Goal: Transaction & Acquisition: Purchase product/service

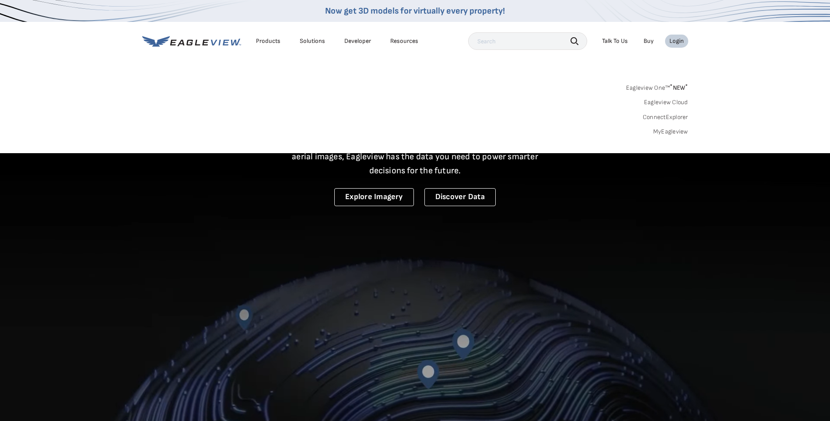
click at [671, 132] on link "MyEagleview" at bounding box center [670, 132] width 35 height 8
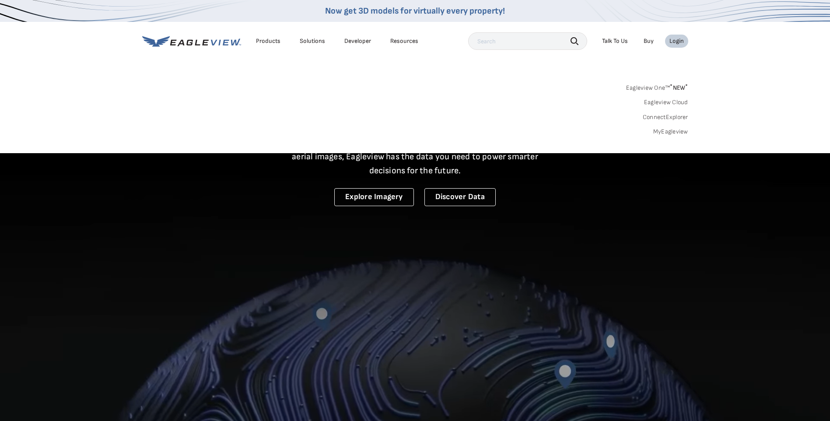
click at [671, 132] on link "MyEagleview" at bounding box center [670, 132] width 35 height 8
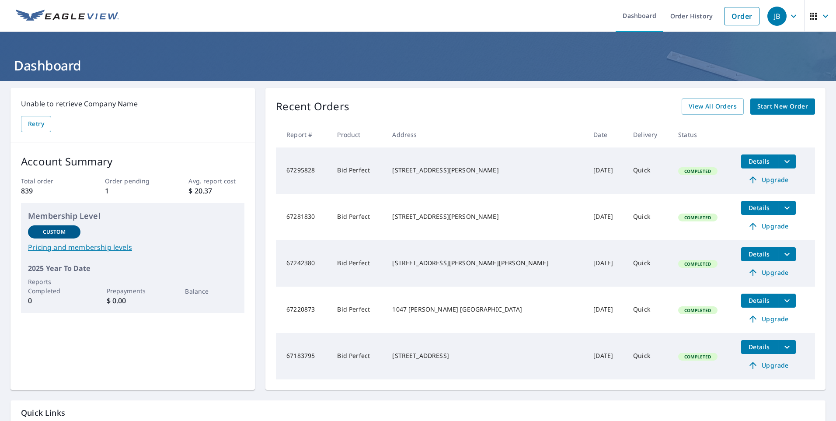
click at [775, 103] on span "Start New Order" at bounding box center [783, 106] width 51 height 11
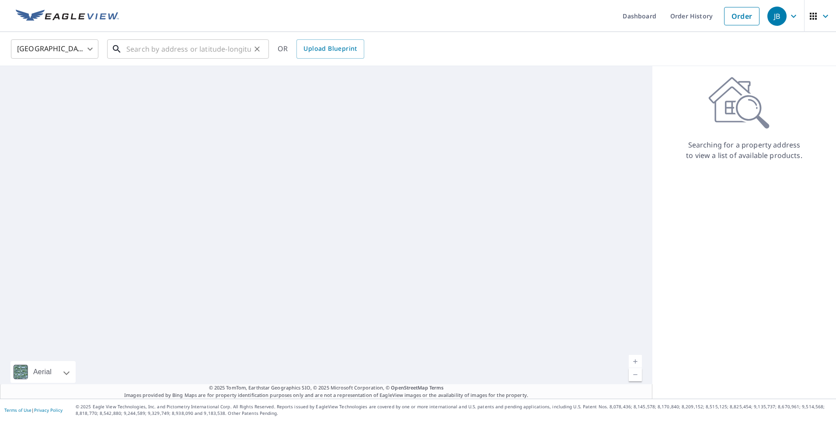
click at [200, 56] on input "text" at bounding box center [188, 49] width 125 height 24
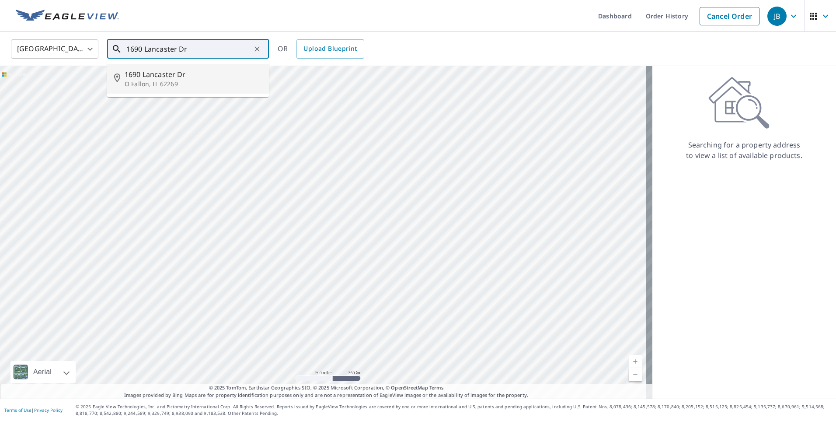
click at [168, 76] on span "1690 Lancaster Dr" at bounding box center [193, 74] width 137 height 10
type input "1690 Lancaster [PERSON_NAME], IL 62269"
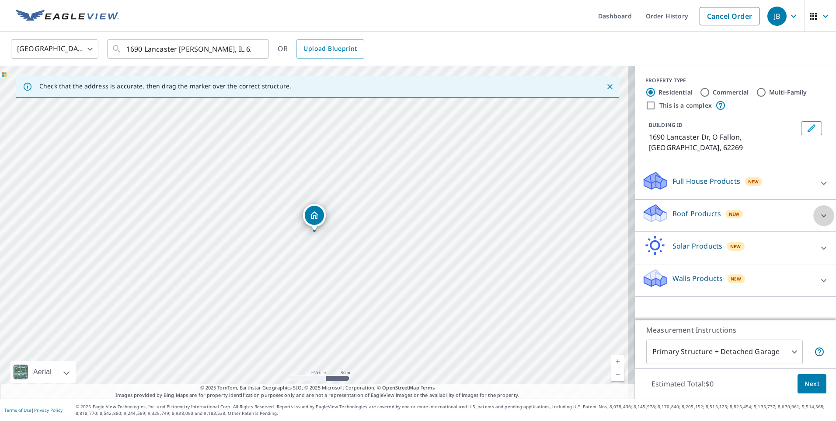
click at [819, 210] on icon at bounding box center [824, 215] width 10 height 10
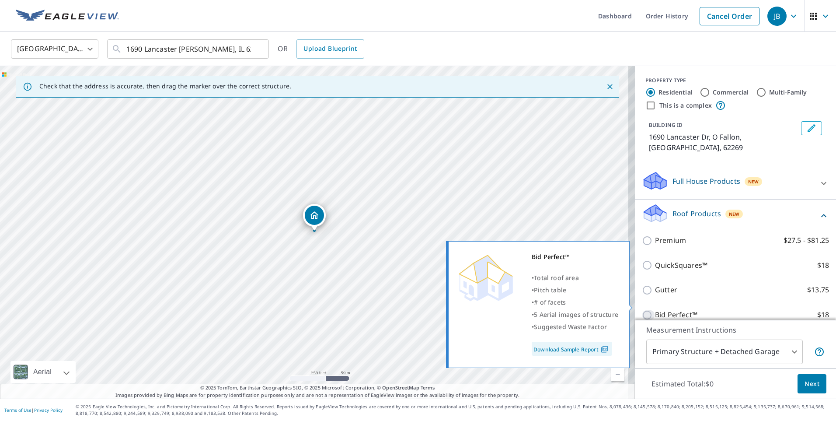
click at [643, 310] on input "Bid Perfect™ $18" at bounding box center [648, 315] width 13 height 10
checkbox input "true"
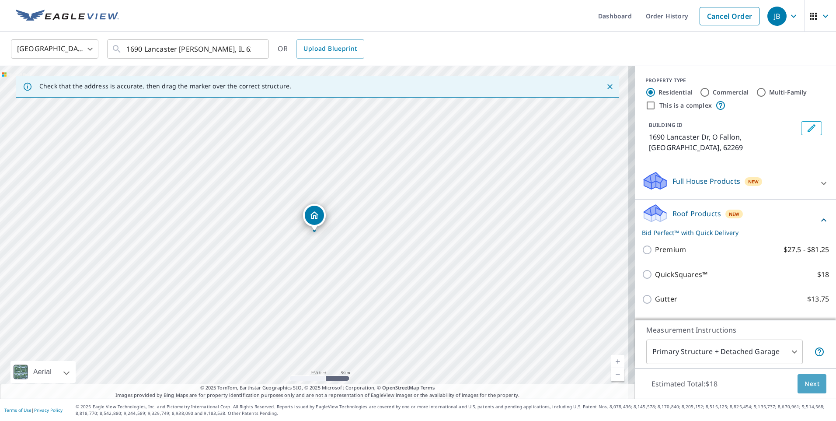
click at [805, 383] on span "Next" at bounding box center [812, 383] width 15 height 11
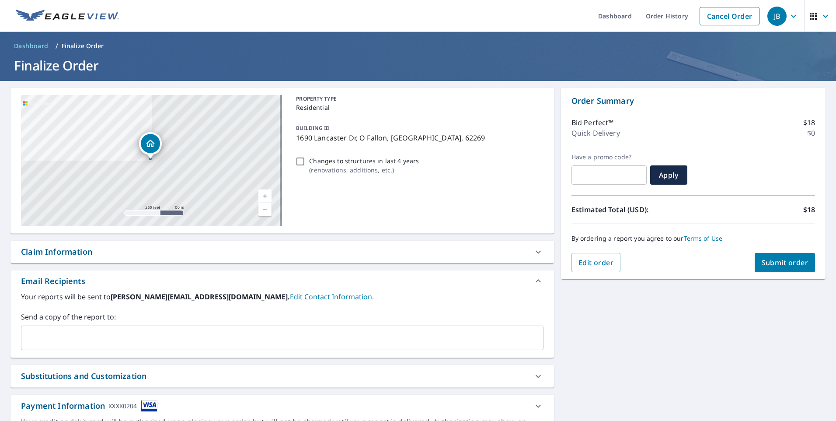
click at [153, 336] on input "text" at bounding box center [276, 337] width 502 height 17
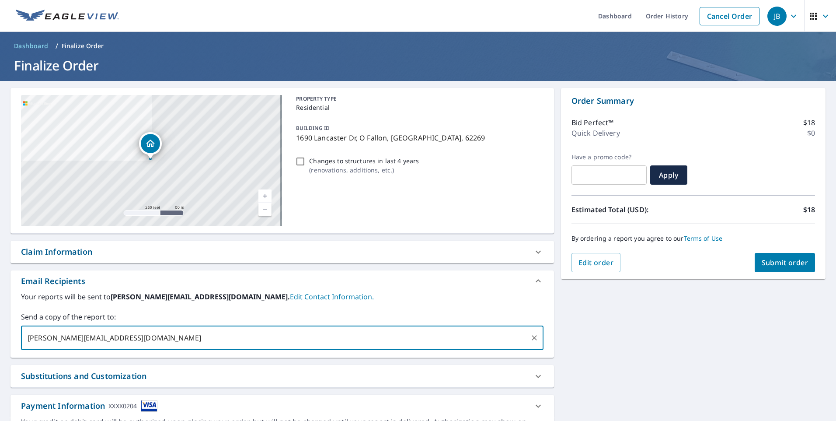
type input "[PERSON_NAME][EMAIL_ADDRESS][DOMAIN_NAME]"
type input "[EMAIL_ADDRESS][DOMAIN_NAME]"
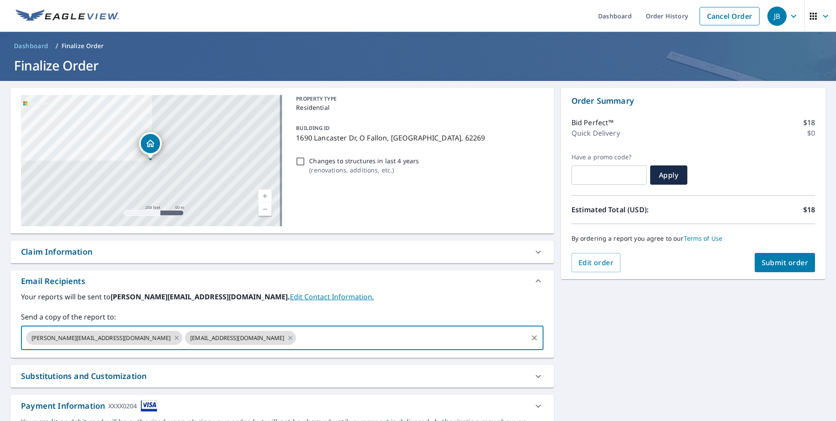
click at [773, 266] on span "Submit order" at bounding box center [785, 263] width 47 height 10
